Goal: Information Seeking & Learning: Learn about a topic

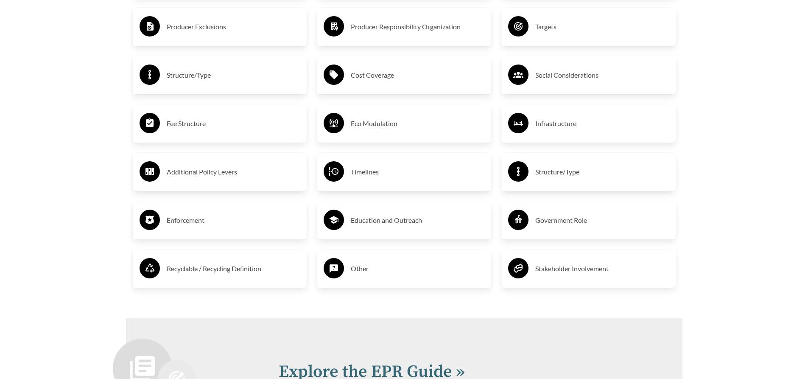
scroll to position [1880, 0]
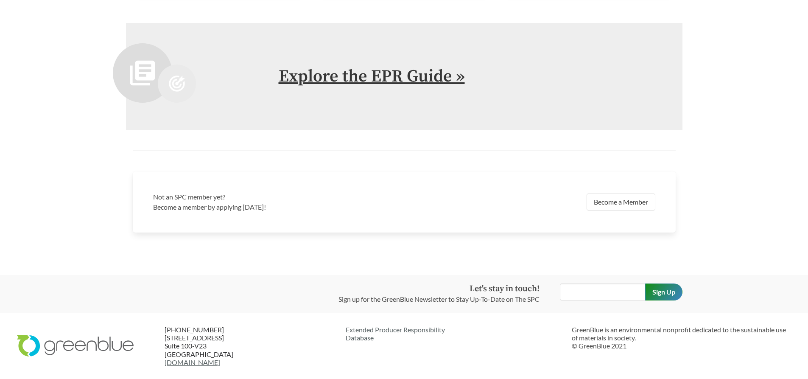
click at [372, 75] on link "Explore the EPR Guide »" at bounding box center [372, 76] width 186 height 21
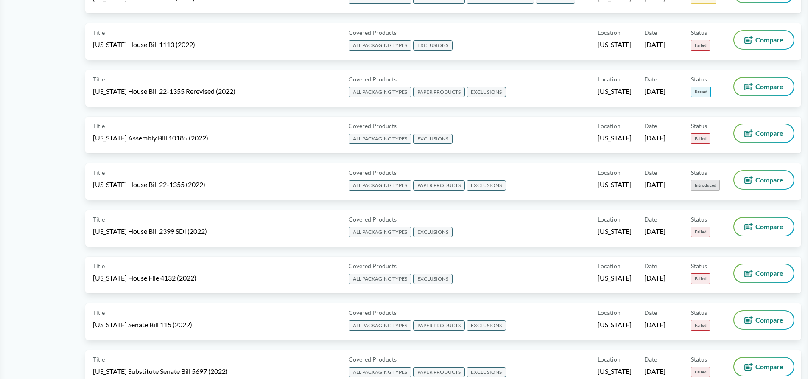
scroll to position [3021, 0]
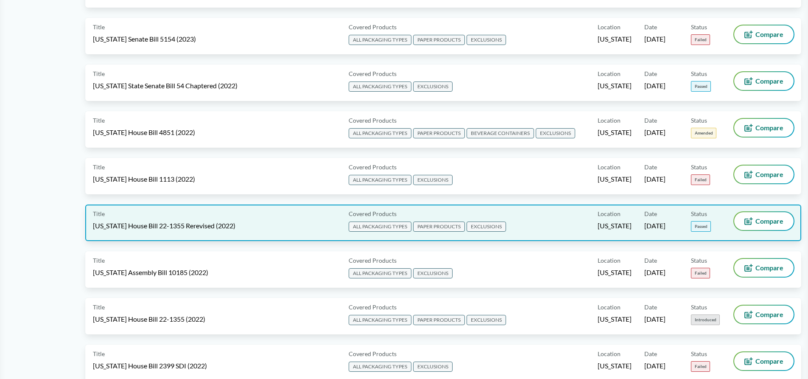
click at [383, 228] on span "ALL PACKAGING TYPES" at bounding box center [380, 226] width 63 height 10
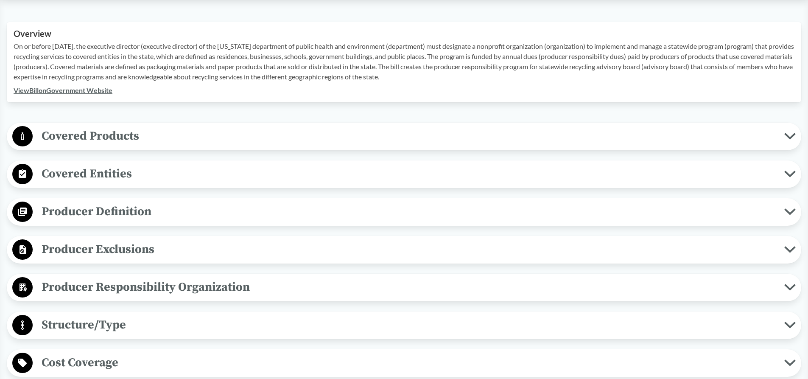
scroll to position [297, 0]
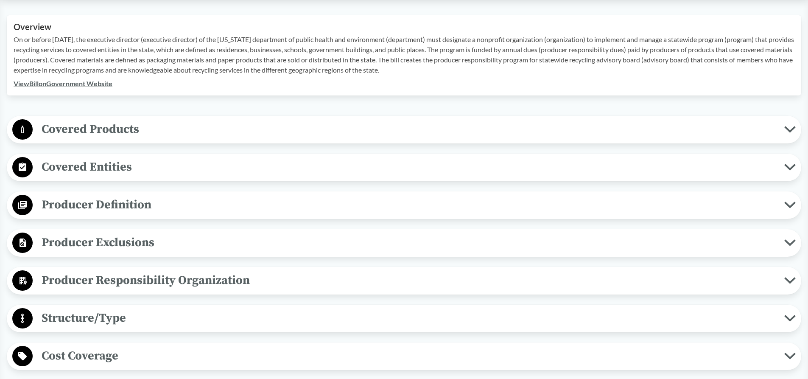
click at [126, 126] on span "Covered Products" at bounding box center [409, 129] width 752 height 19
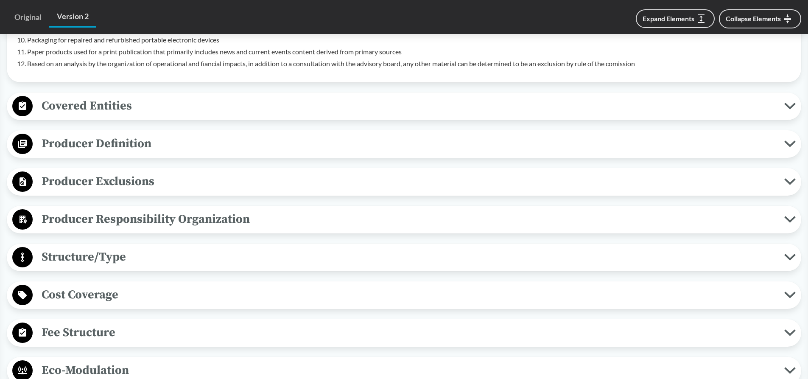
scroll to position [636, 0]
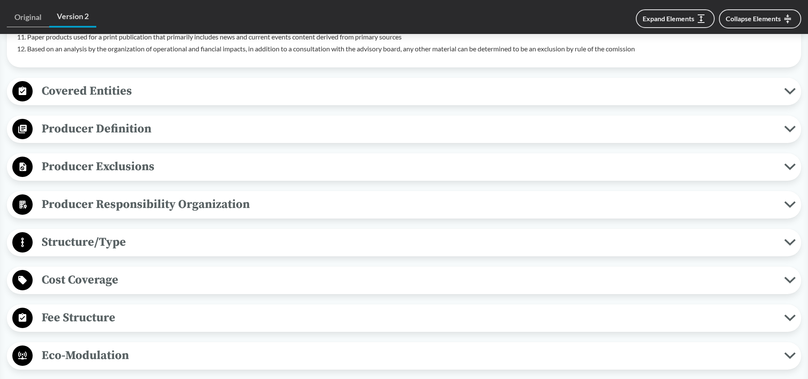
click at [124, 204] on span "Producer Responsibility Organization" at bounding box center [409, 204] width 752 height 19
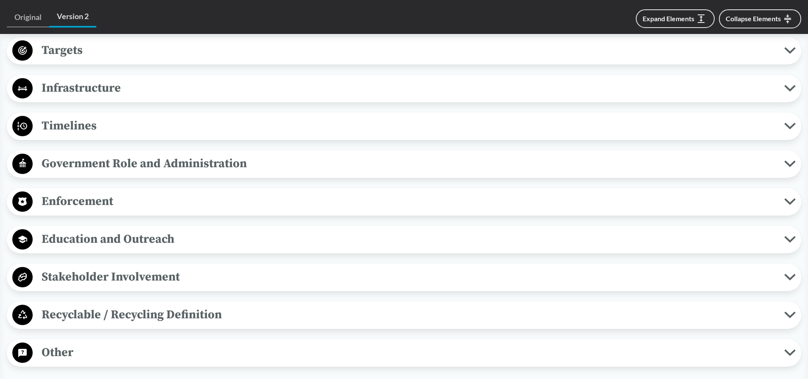
scroll to position [1103, 0]
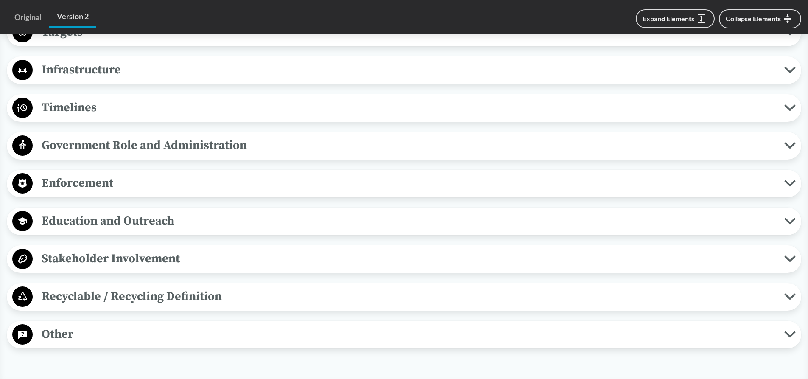
click at [93, 109] on span "Timelines" at bounding box center [409, 107] width 752 height 19
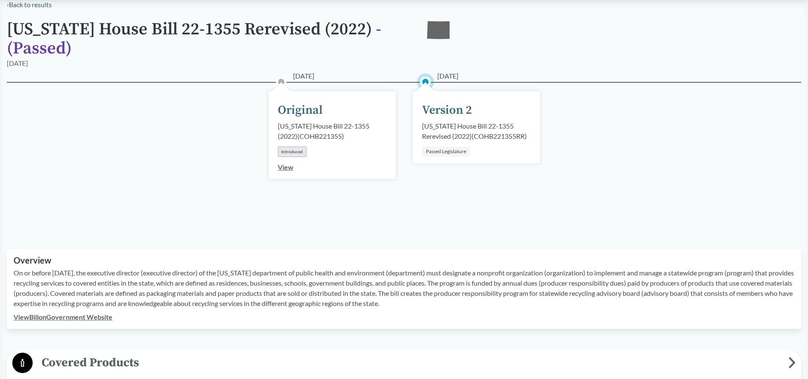
scroll to position [0, 0]
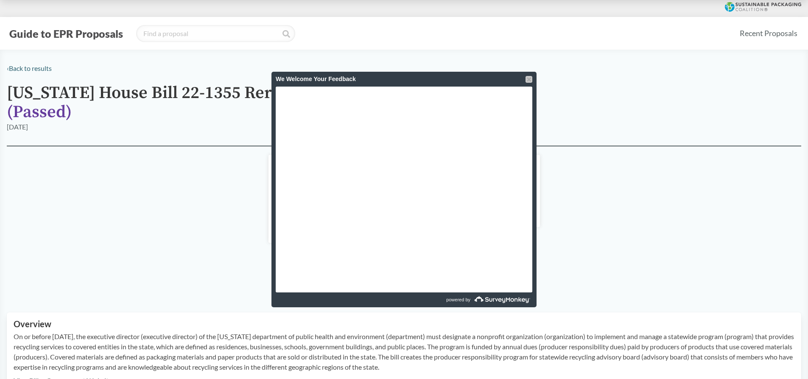
click at [527, 77] on div at bounding box center [529, 79] width 7 height 7
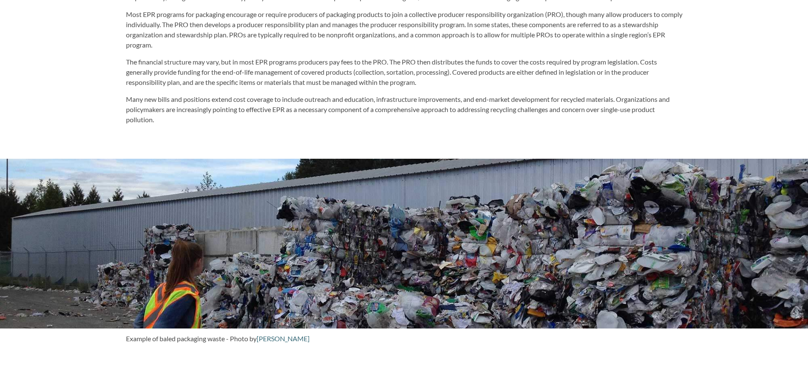
scroll to position [764, 0]
